Goal: Information Seeking & Learning: Check status

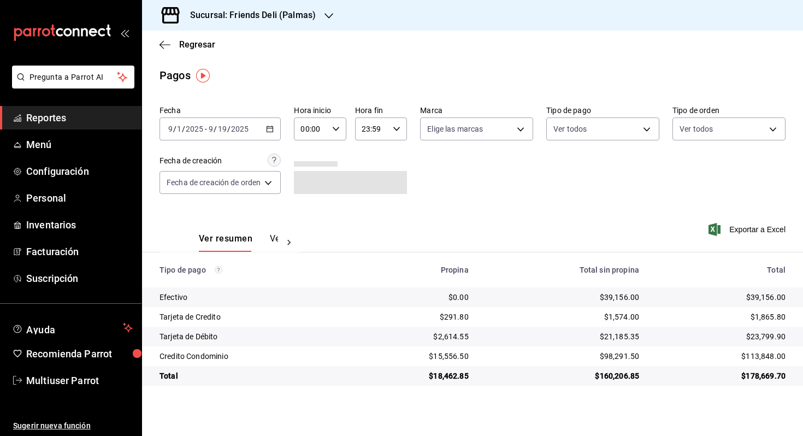
click at [186, 127] on input "2025" at bounding box center [194, 128] width 19 height 9
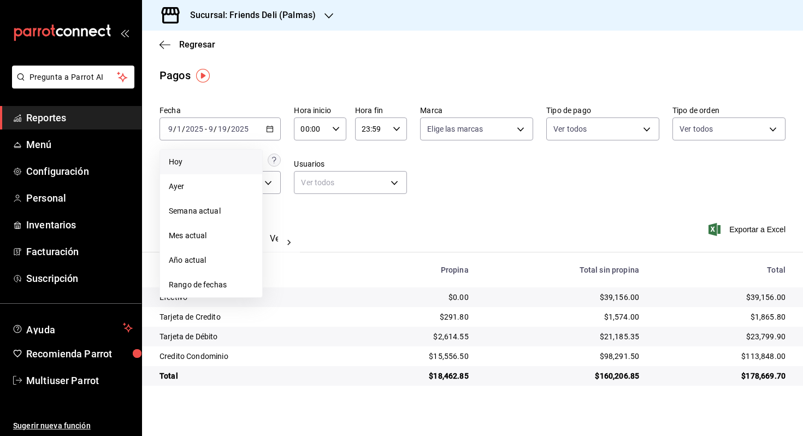
click at [203, 163] on span "Hoy" at bounding box center [211, 161] width 85 height 11
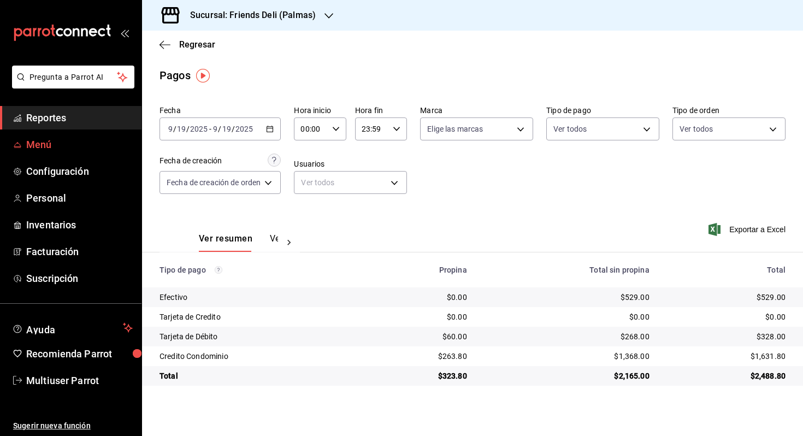
click at [74, 142] on span "Menú" at bounding box center [79, 144] width 106 height 15
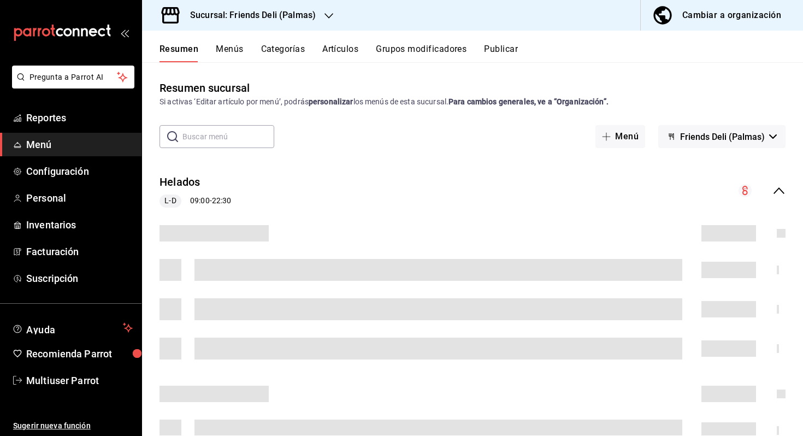
click at [233, 52] on button "Menús" at bounding box center [229, 53] width 27 height 19
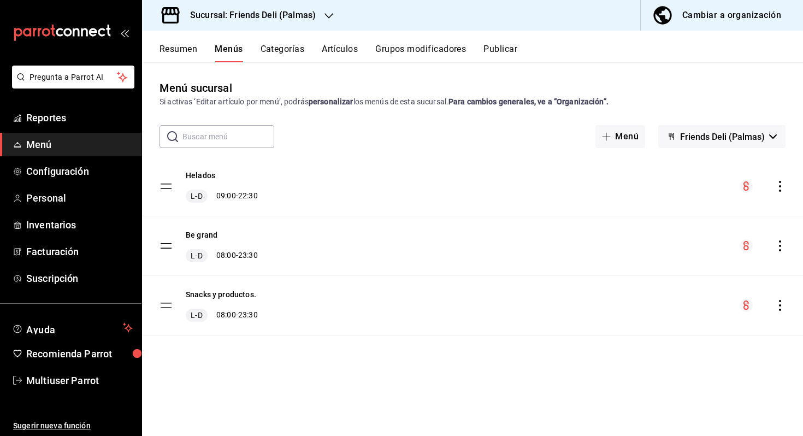
click at [177, 48] on button "Resumen" at bounding box center [178, 53] width 38 height 19
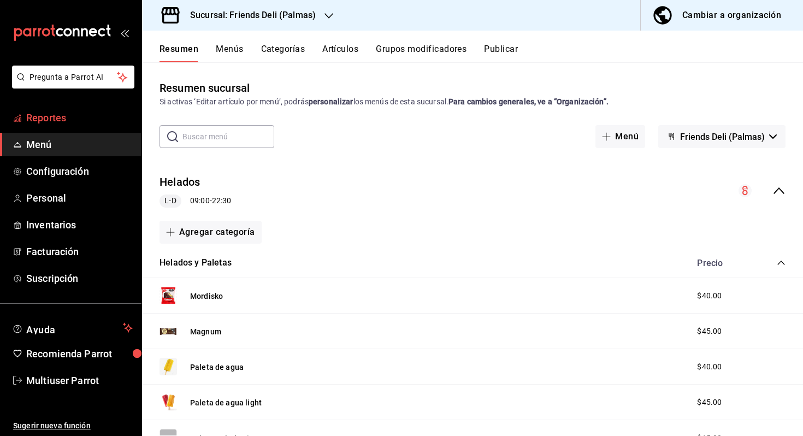
click at [97, 107] on link "Reportes" at bounding box center [70, 117] width 141 height 23
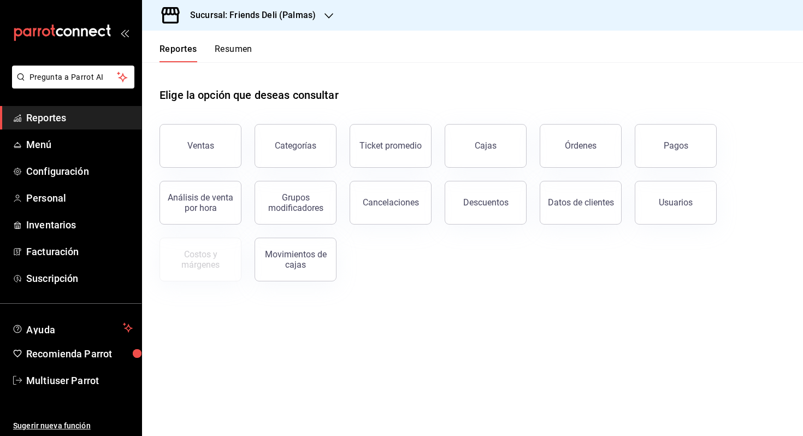
click at [234, 56] on button "Resumen" at bounding box center [234, 53] width 38 height 19
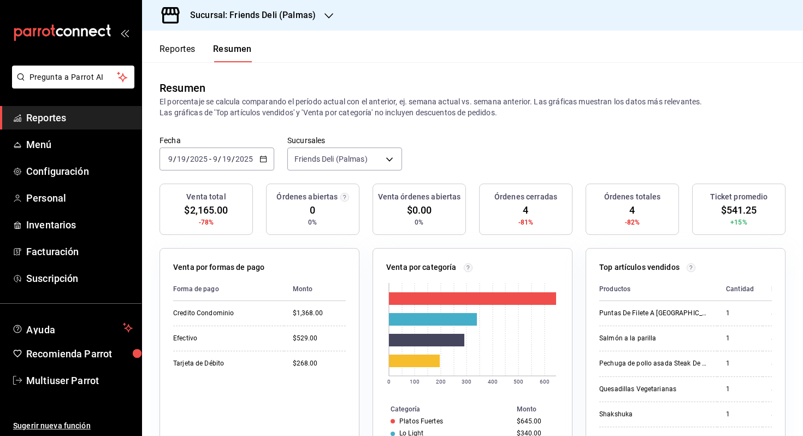
click at [260, 167] on div "[DATE] [DATE] - [DATE] [DATE]" at bounding box center [216, 158] width 115 height 23
click at [201, 270] on span "Mes actual" at bounding box center [211, 265] width 85 height 11
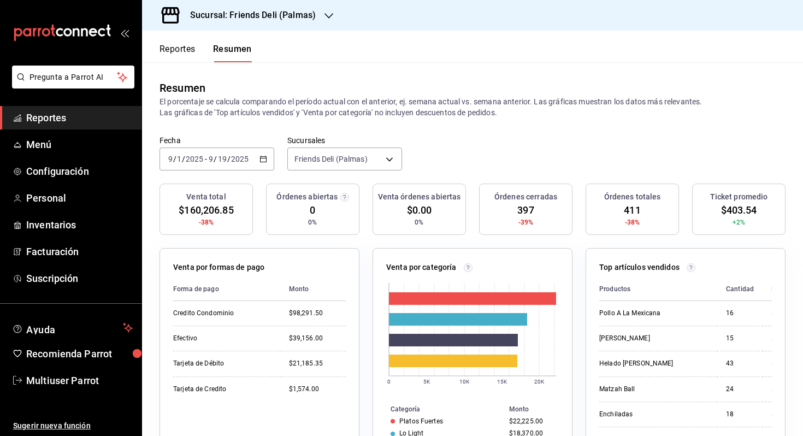
click at [246, 163] on input "2025" at bounding box center [239, 159] width 19 height 9
click at [229, 195] on span "Hoy" at bounding box center [211, 191] width 85 height 11
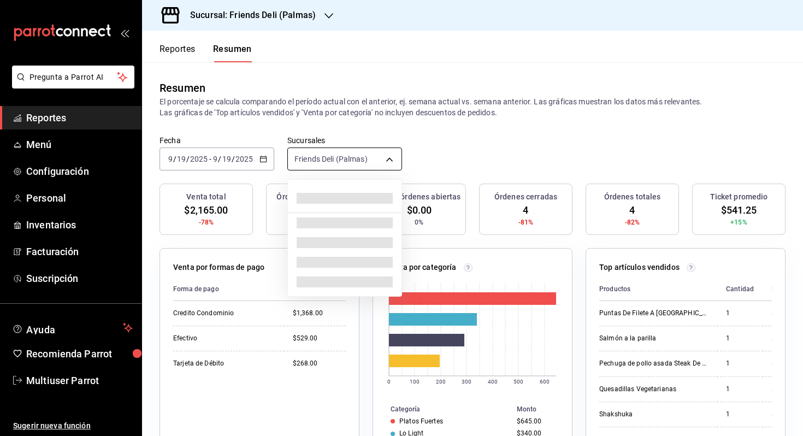
click at [364, 164] on body "Pregunta a Parrot AI Reportes Menú Configuración Personal Inventarios Facturaci…" at bounding box center [401, 218] width 803 height 436
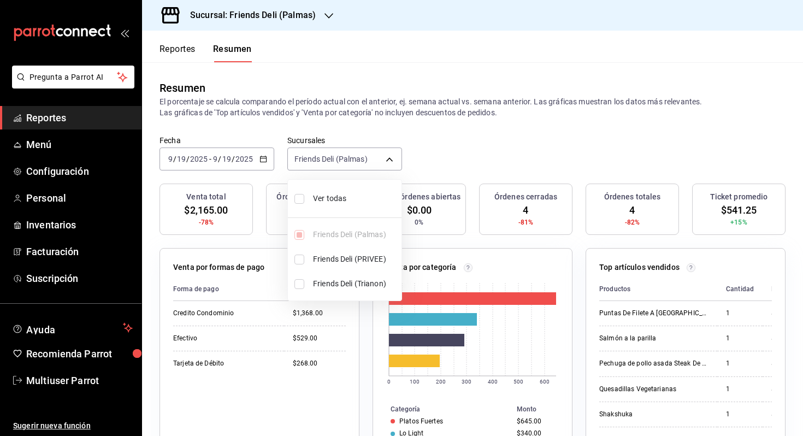
click at [346, 201] on span "Ver todas" at bounding box center [355, 198] width 84 height 11
type input "[object Object],[object Object],[object Object]"
checkbox input "true"
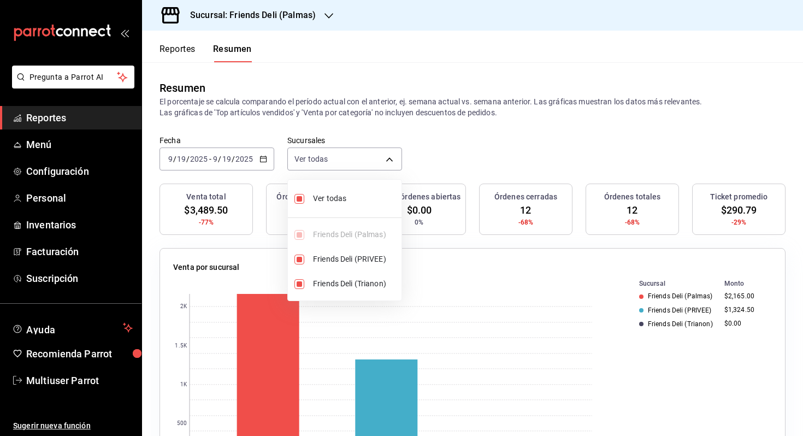
click at [468, 153] on div at bounding box center [401, 218] width 803 height 436
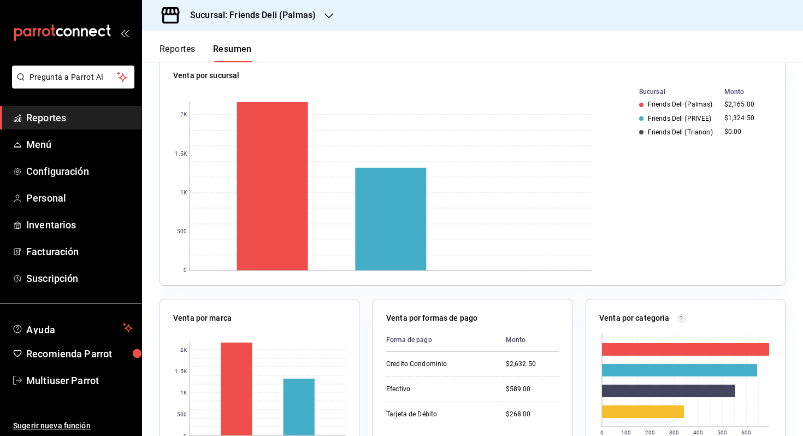
scroll to position [192, 0]
click at [66, 139] on span "Menú" at bounding box center [79, 144] width 106 height 15
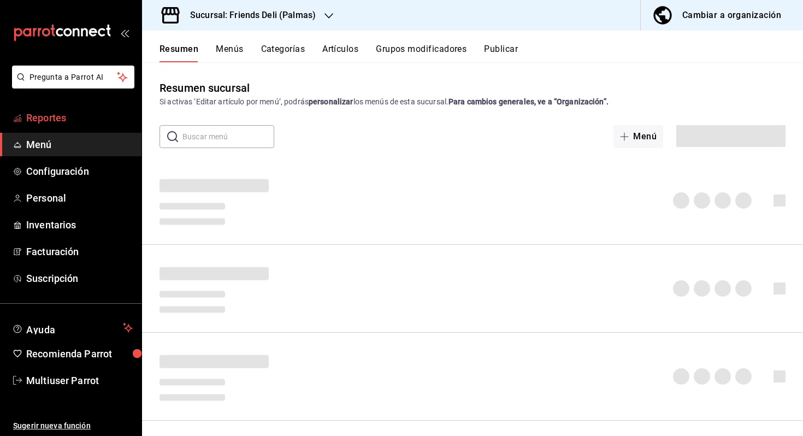
click at [79, 116] on span "Reportes" at bounding box center [79, 117] width 106 height 15
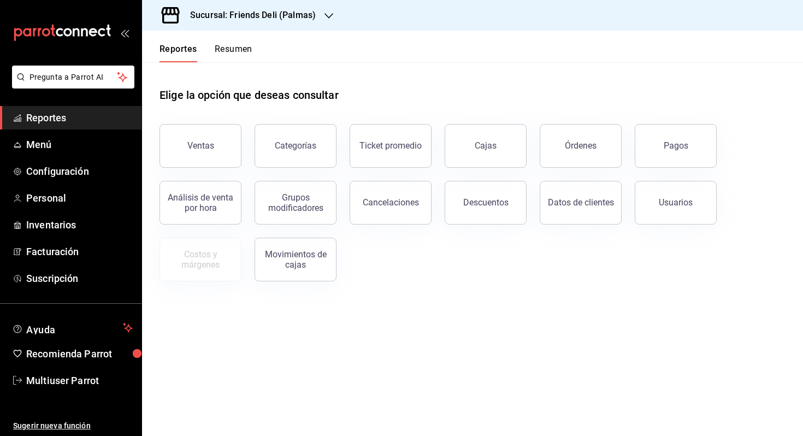
click at [248, 48] on button "Resumen" at bounding box center [234, 53] width 38 height 19
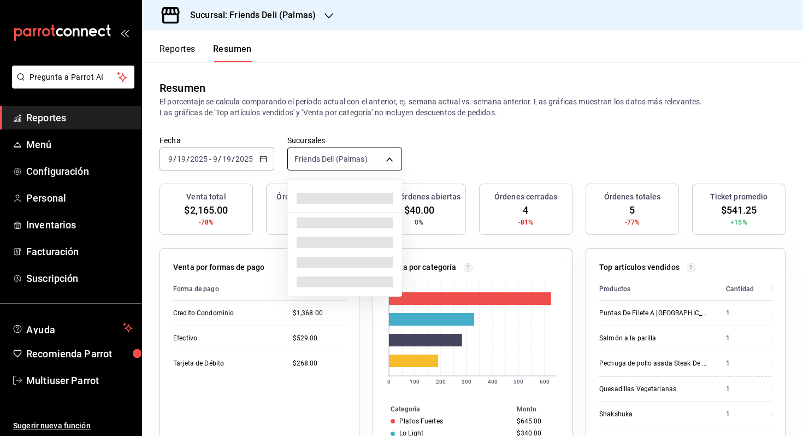
click at [323, 156] on body "Pregunta a Parrot AI Reportes Menú Configuración Personal Inventarios Facturaci…" at bounding box center [401, 218] width 803 height 436
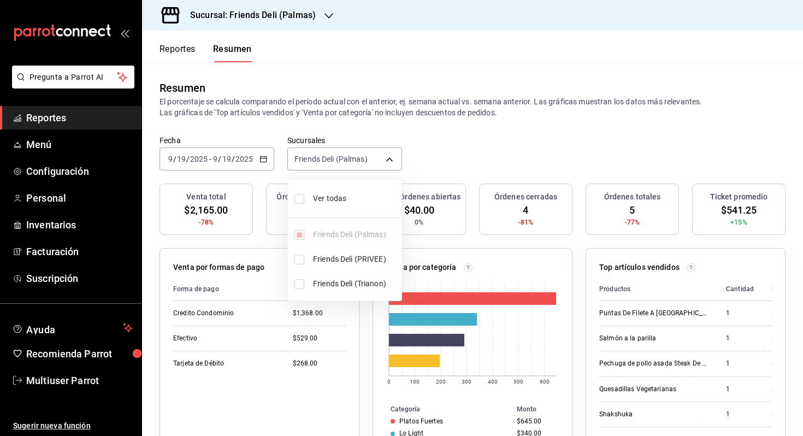
click at [318, 195] on span "Ver todas" at bounding box center [355, 198] width 84 height 11
type input "[object Object],[object Object],[object Object]"
checkbox input "true"
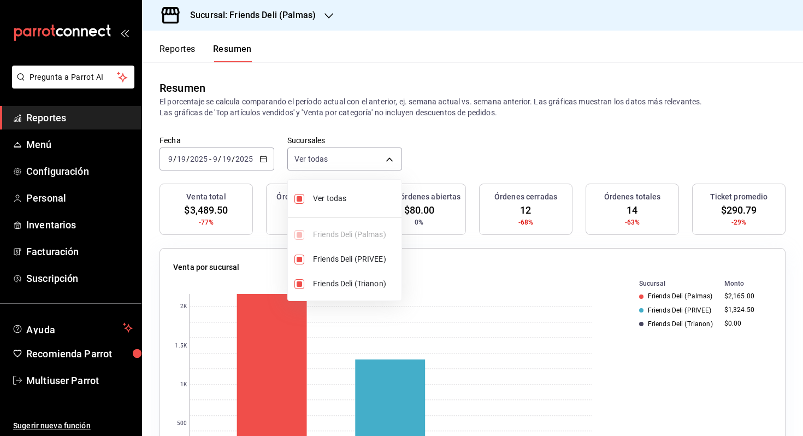
click at [235, 165] on div at bounding box center [401, 218] width 803 height 436
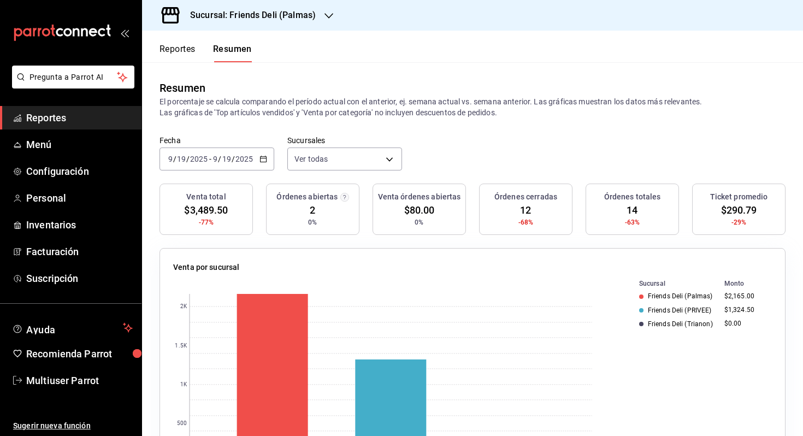
click at [260, 155] on icon "button" at bounding box center [263, 159] width 8 height 8
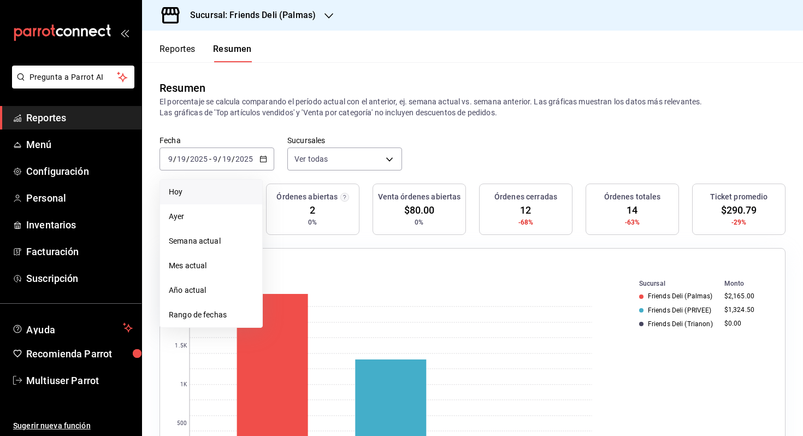
click at [233, 198] on li "Hoy" at bounding box center [211, 192] width 102 height 25
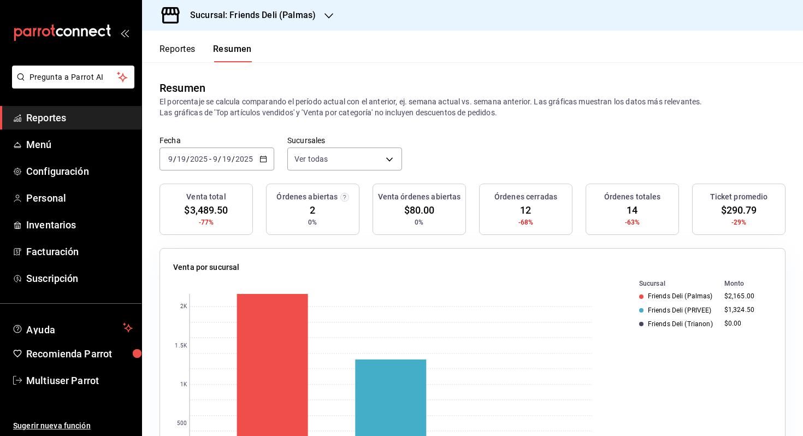
click at [470, 162] on div "Fecha [DATE] [DATE] - [DATE] [DATE] Sucursales Ver todas [object Object],[objec…" at bounding box center [472, 159] width 661 height 48
